Goal: Transaction & Acquisition: Subscribe to service/newsletter

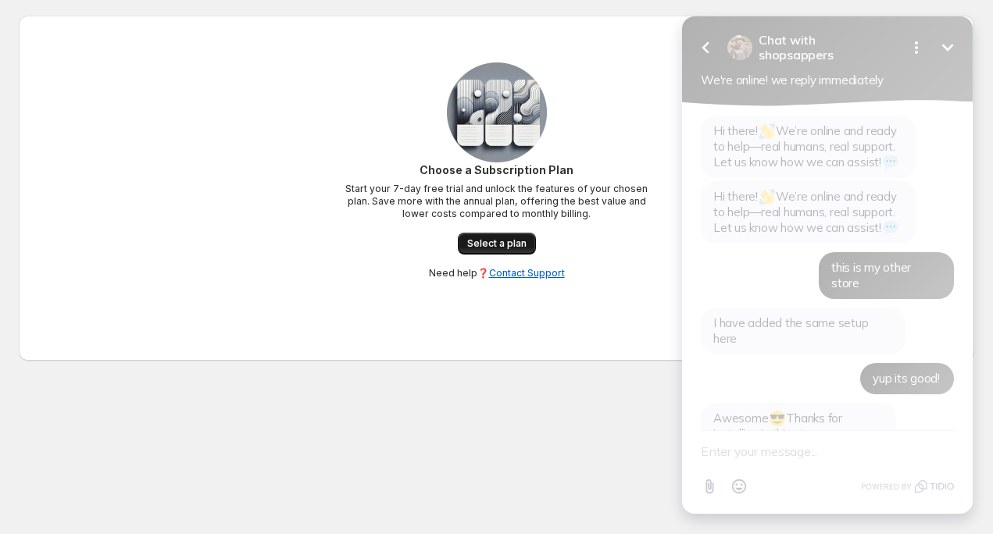
scroll to position [1020, 0]
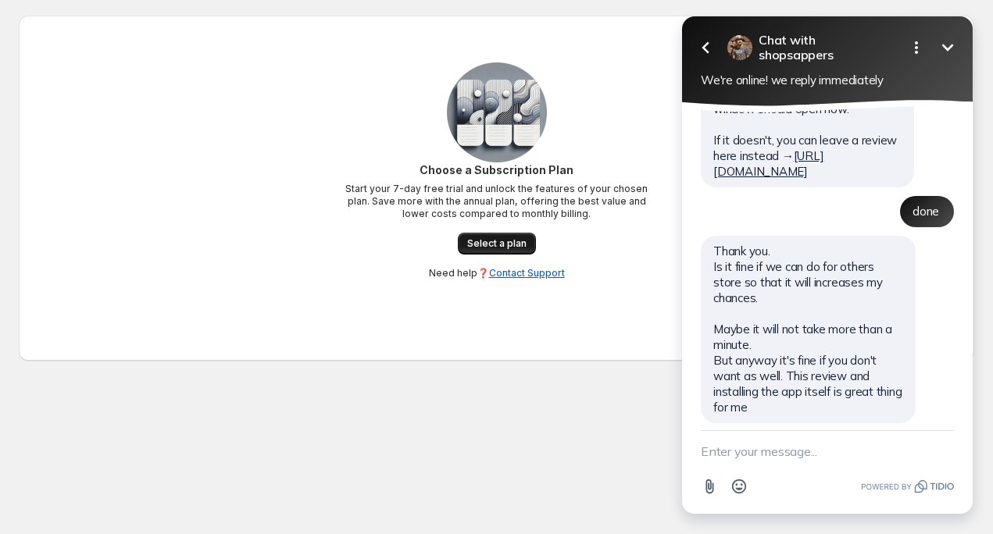
click at [516, 254] on div "Choose a Subscription Plan Start your 7-day free trial and unlock the features …" at bounding box center [497, 220] width 312 height 117
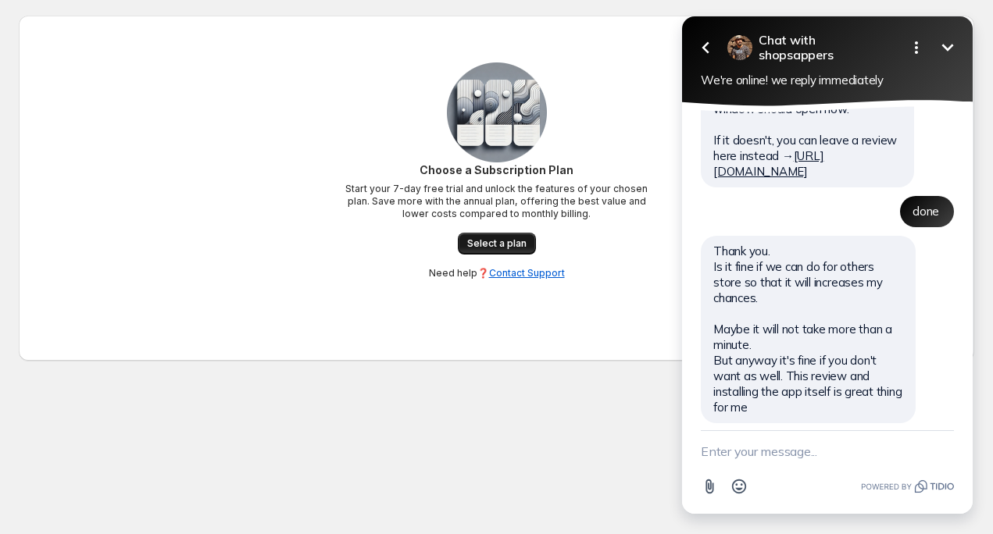
click at [520, 249] on span "Select a plan" at bounding box center [496, 243] width 59 height 12
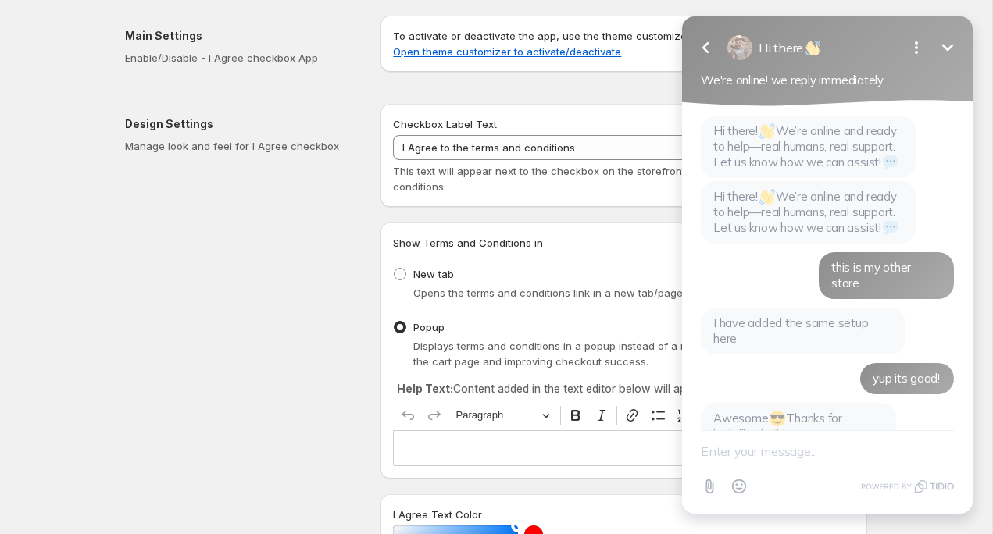
scroll to position [1054, 0]
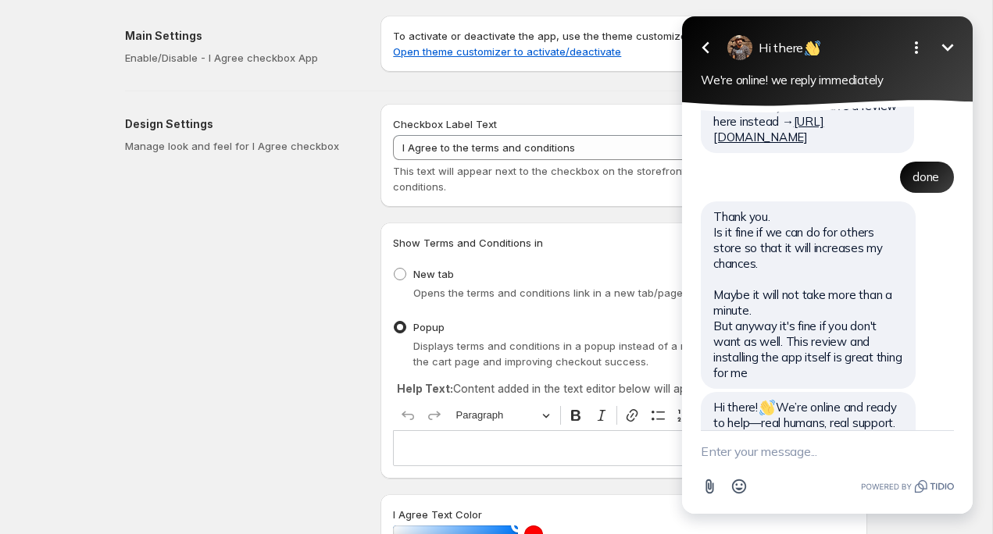
click at [793, 456] on textarea "New message" at bounding box center [827, 451] width 253 height 41
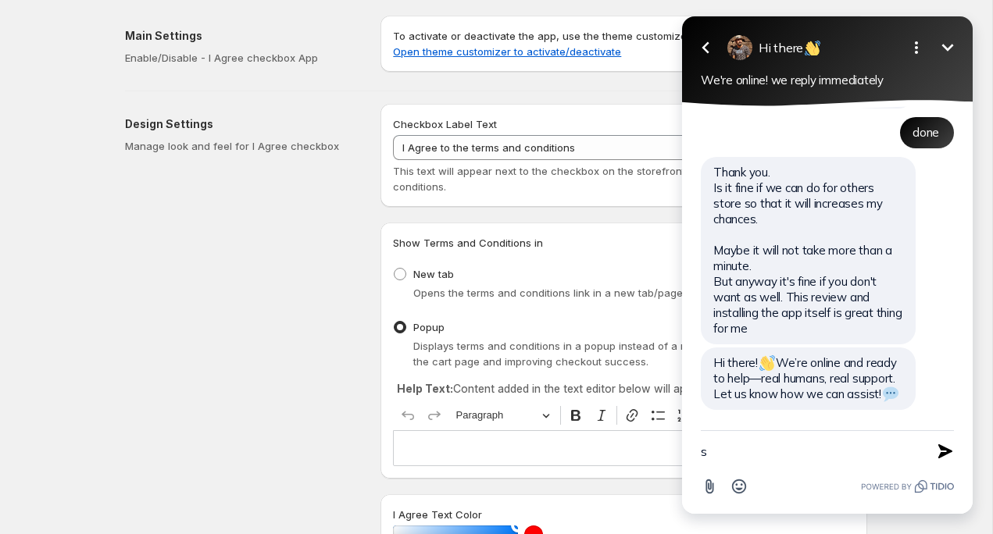
scroll to position [1087, 0]
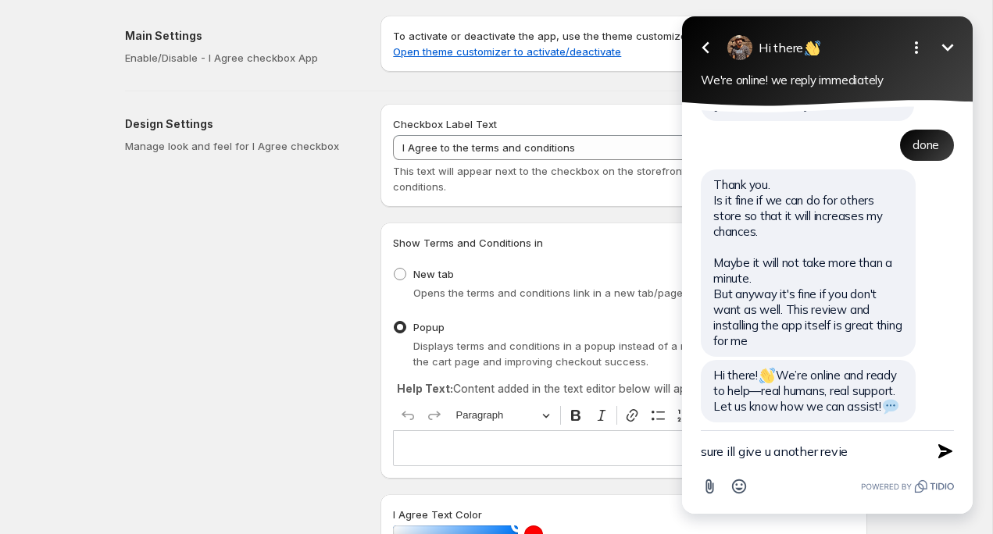
type textarea "sure ill give u another review"
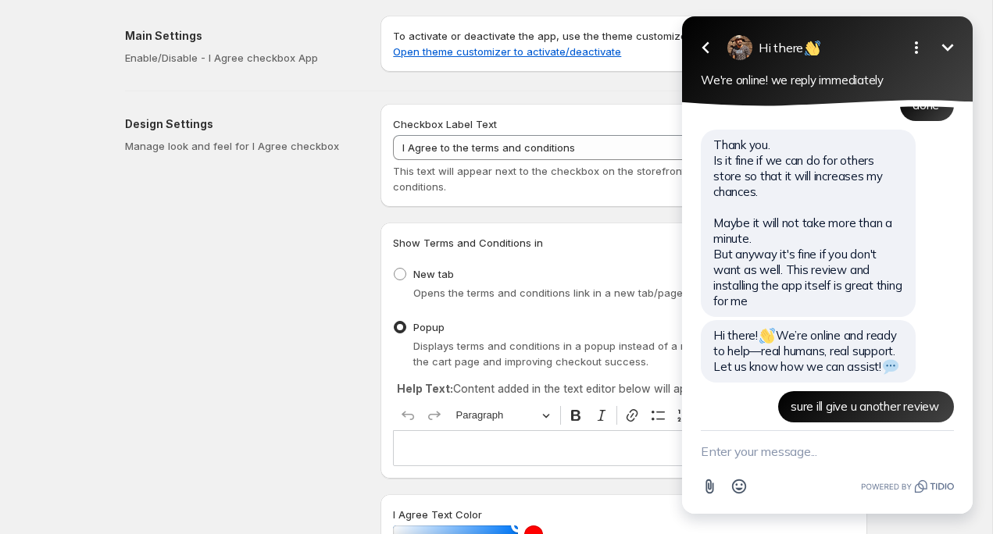
scroll to position [50, 0]
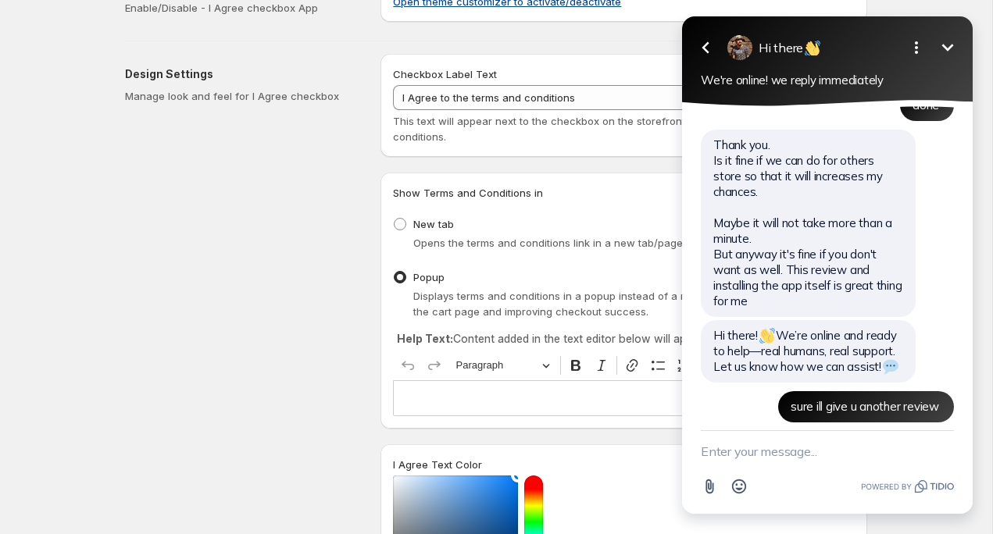
click at [555, 6] on link "Open theme customizer to activate/deactivate" at bounding box center [507, 1] width 228 height 12
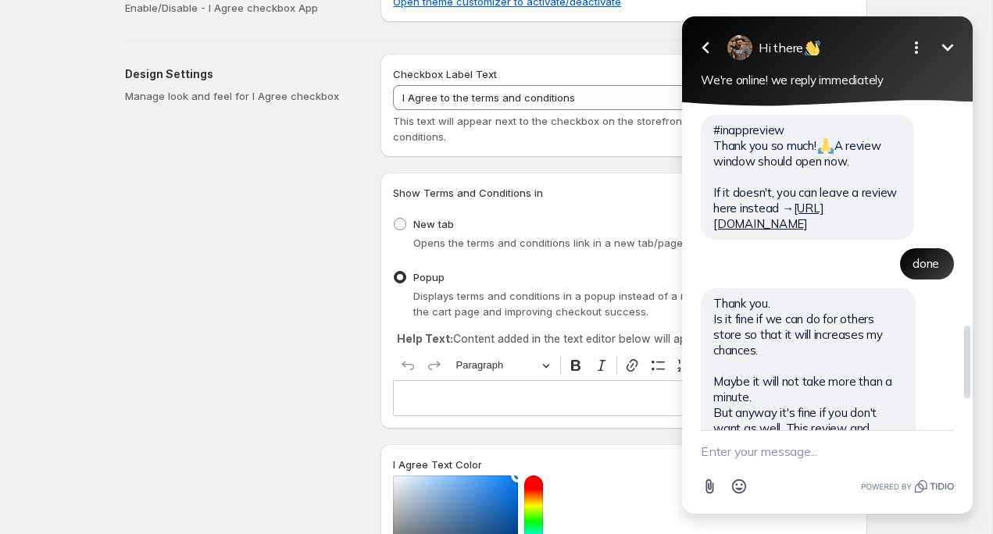
scroll to position [981, 0]
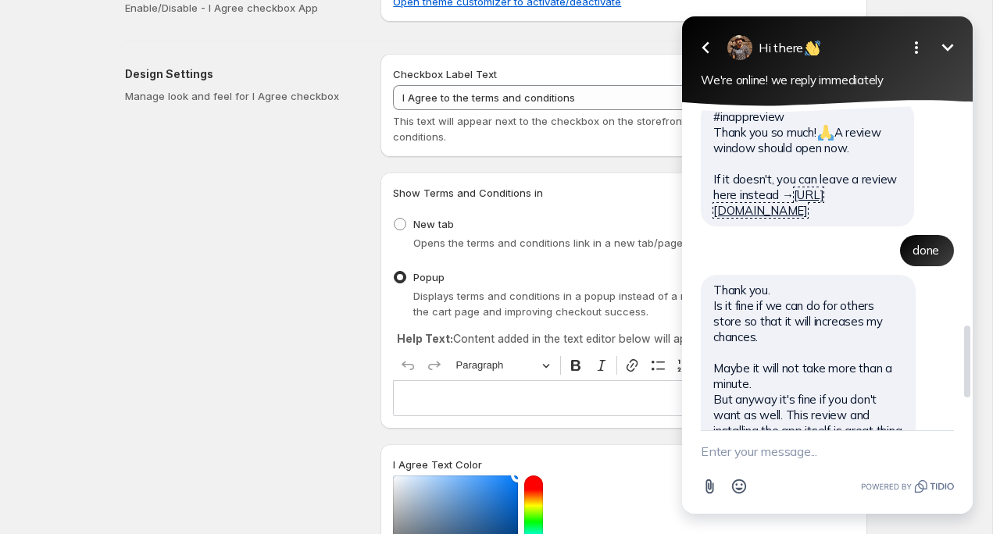
click at [754, 206] on link "[URL][DOMAIN_NAME]" at bounding box center [768, 202] width 110 height 30
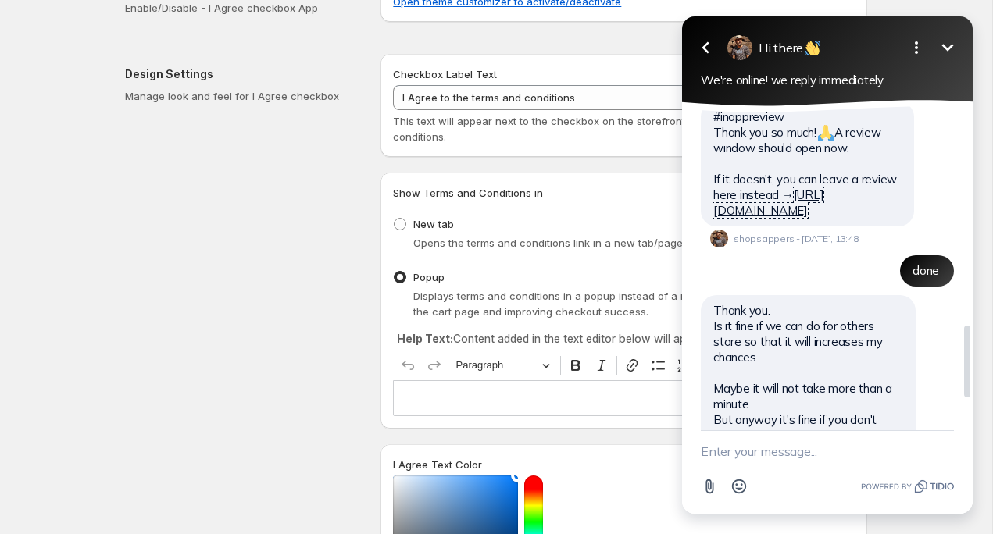
scroll to position [1147, 0]
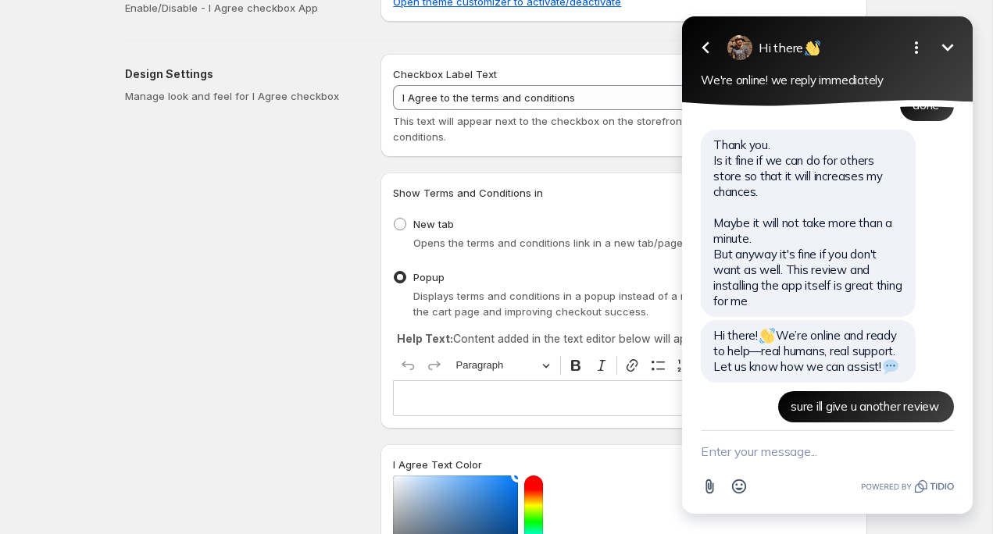
click at [844, 446] on textarea "New message" at bounding box center [827, 451] width 253 height 41
type textarea "done submitted another oen"
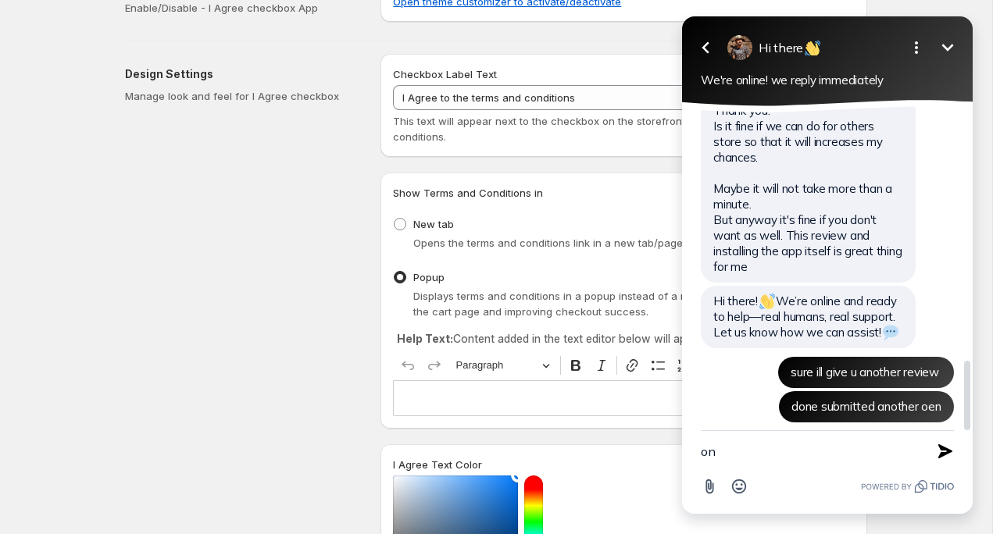
type textarea "one"
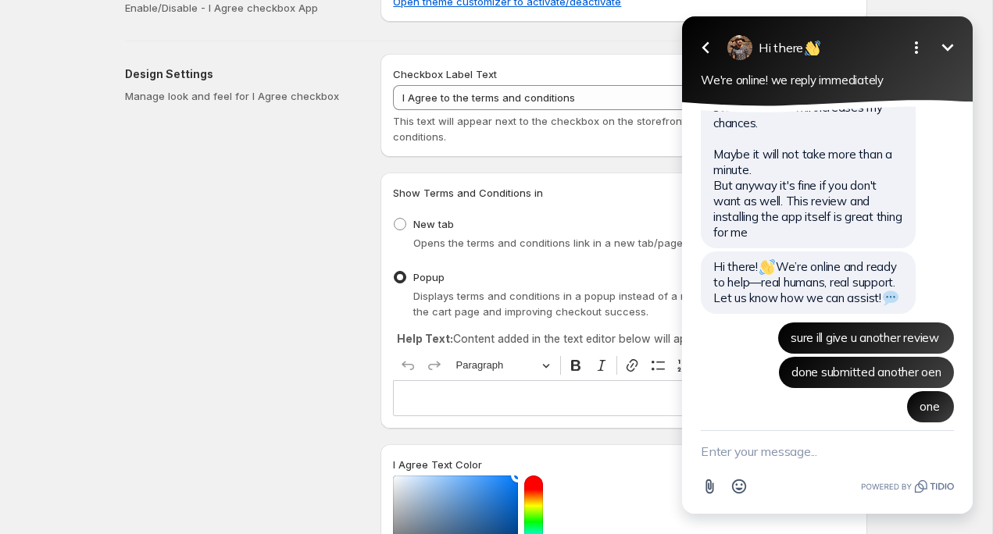
scroll to position [0, 0]
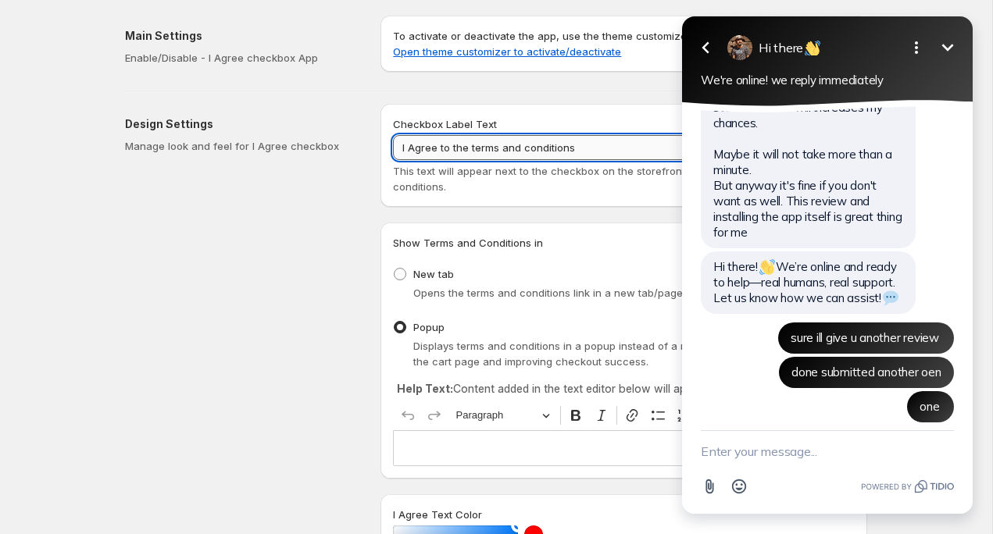
click at [591, 154] on input "I Agree to the terms and conditions" at bounding box center [624, 147] width 462 height 25
drag, startPoint x: 471, startPoint y: 145, endPoint x: 646, endPoint y: 145, distance: 175.0
click at [646, 145] on input "I Agree to the terms and conditions" at bounding box center [624, 147] width 462 height 25
type input "I Agree to the Terms and Conditions and Privacy Policy."
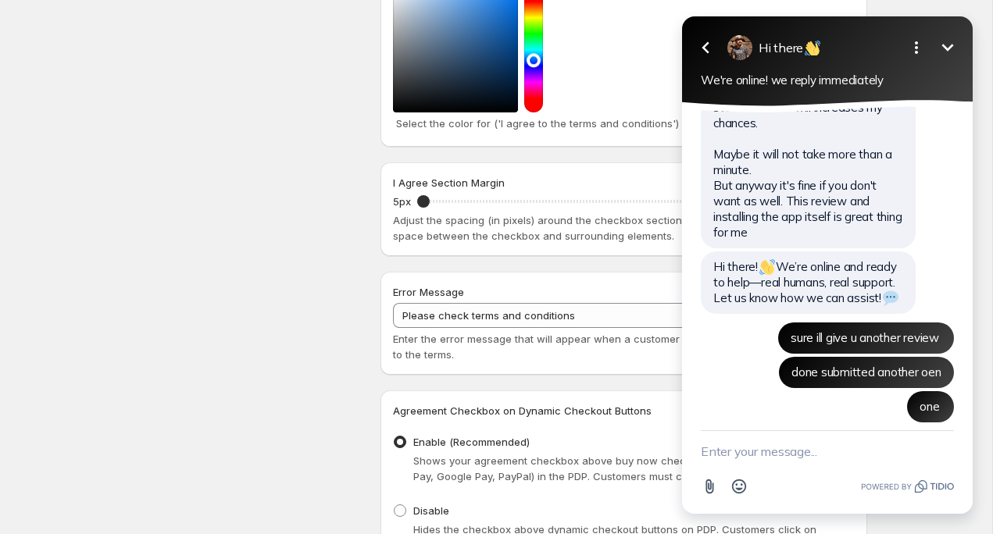
scroll to position [793, 0]
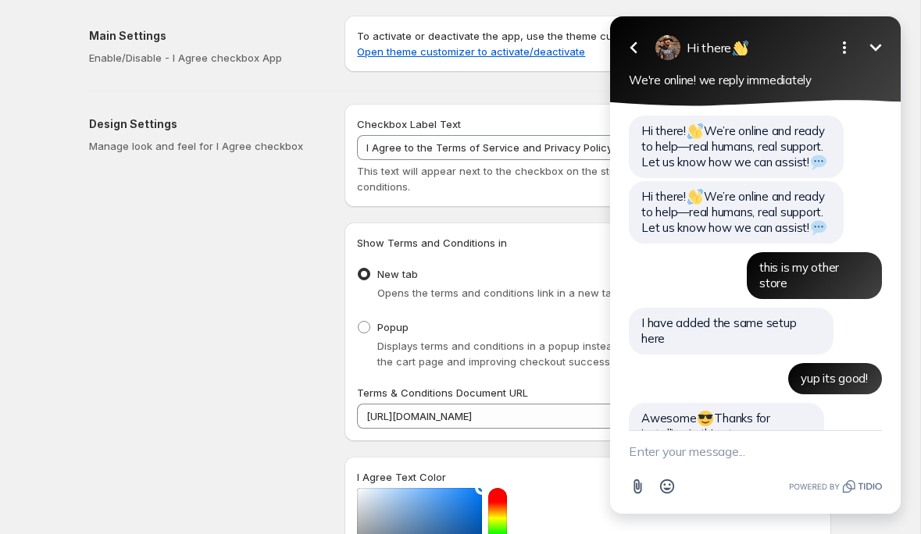
scroll to position [1215, 0]
